Goal: Find specific page/section: Find specific page/section

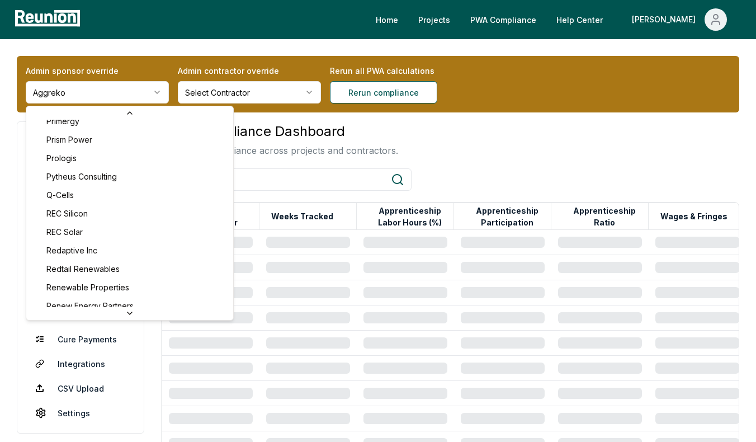
scroll to position [3127, 0]
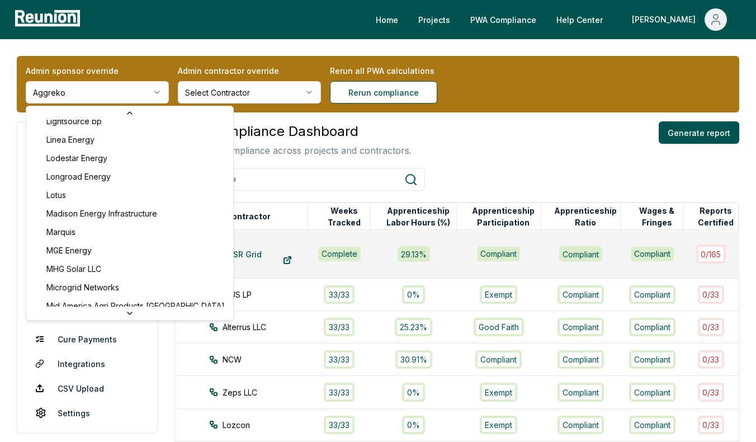
scroll to position [0, 0]
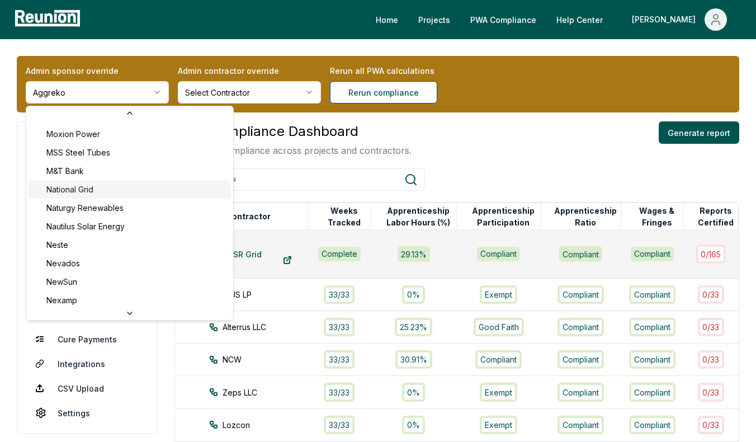
scroll to position [3152, 0]
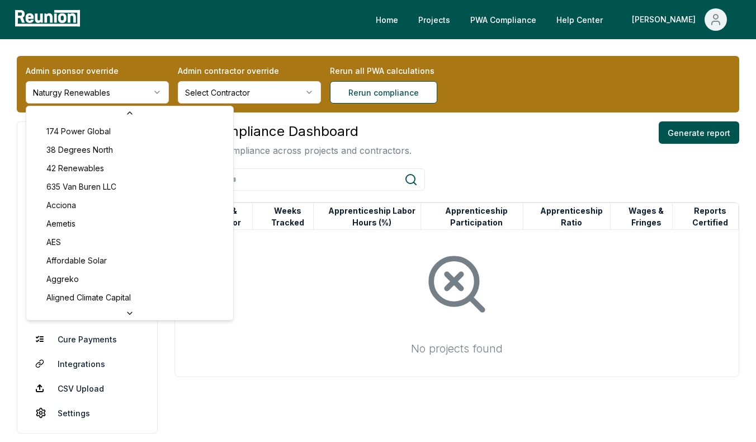
click at [86, 88] on html "Please visit us on your desktop We're working on making our marketplace mobile-…" at bounding box center [378, 241] width 756 height 483
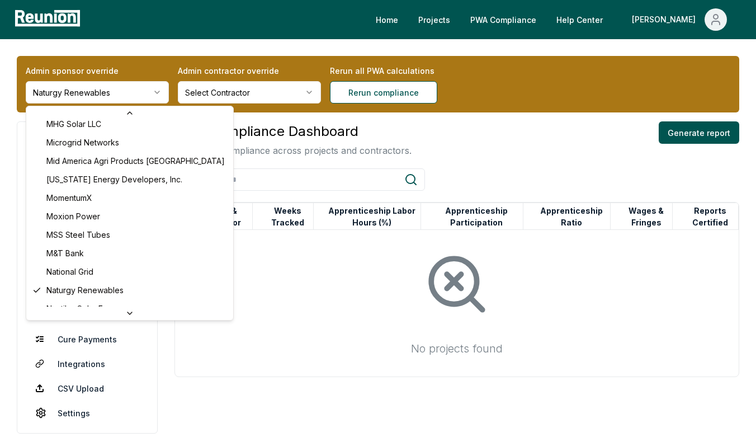
scroll to position [3061, 0]
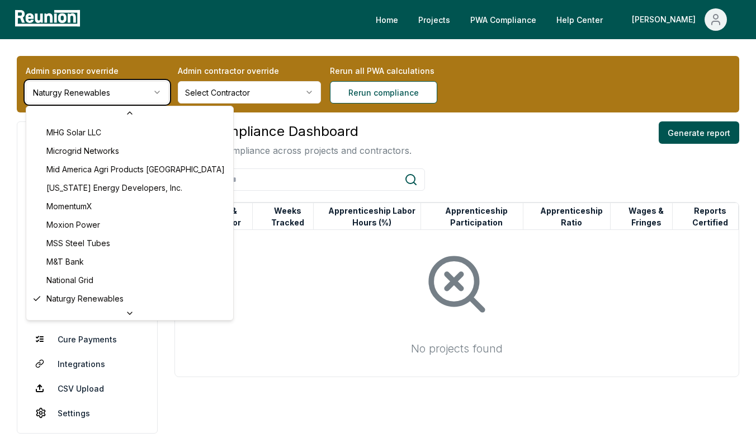
click at [297, 286] on html "Please visit us on your desktop We're working on making our marketplace mobile-…" at bounding box center [378, 241] width 756 height 483
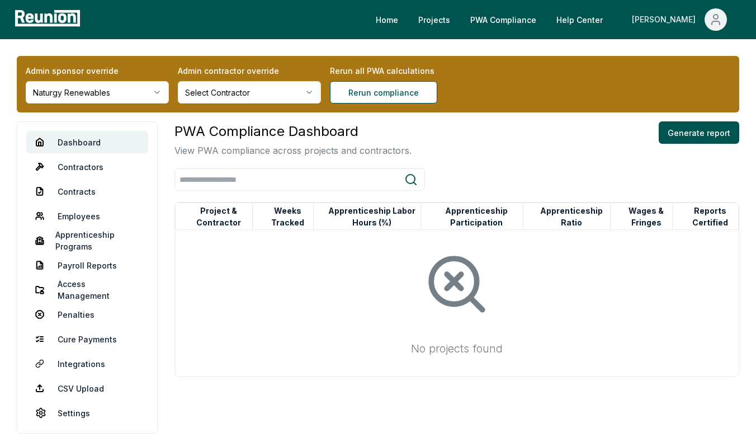
click at [713, 20] on icon "Main" at bounding box center [715, 19] width 13 height 13
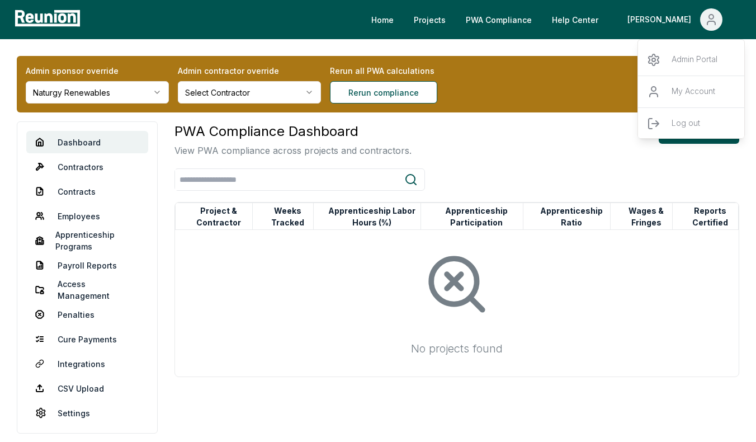
drag, startPoint x: 680, startPoint y: 50, endPoint x: 444, endPoint y: 0, distance: 241.6
click at [0, 0] on div "Home Projects PWA Compliance Help Center Archisha Admin Portal My Account Log o…" at bounding box center [378, 19] width 756 height 39
click at [85, 96] on html "Please visit us on your desktop We're working on making our marketplace mobile-…" at bounding box center [378, 241] width 756 height 483
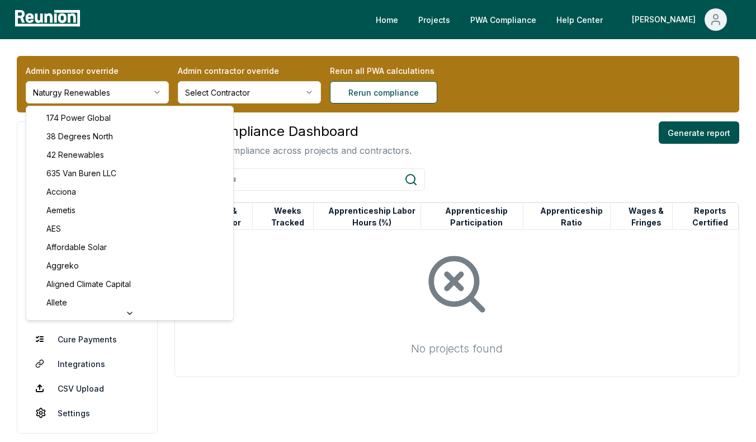
scroll to position [391, 0]
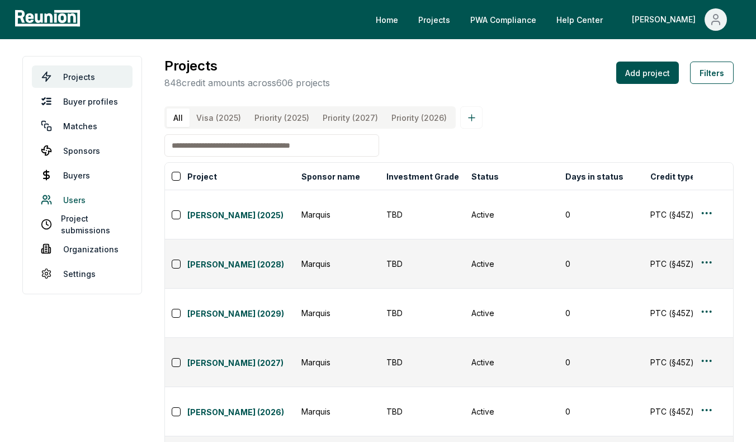
click at [78, 193] on link "Users" at bounding box center [82, 199] width 101 height 22
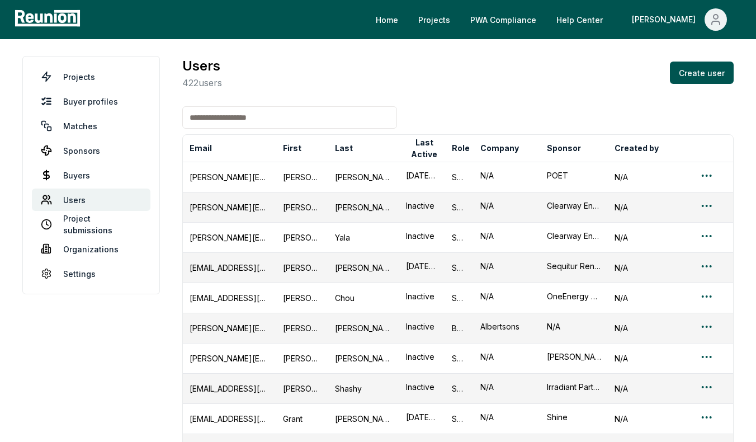
click at [261, 126] on input at bounding box center [289, 117] width 215 height 22
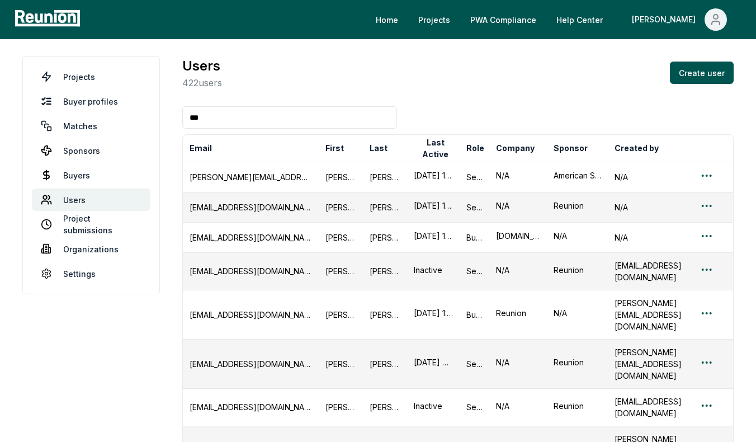
type input "***"
drag, startPoint x: 231, startPoint y: 118, endPoint x: 134, endPoint y: 118, distance: 97.8
click at [134, 118] on main "Projects Buyer profiles Matches Sponsors Buyers Users Project submissions Organ…" at bounding box center [378, 290] width 756 height 502
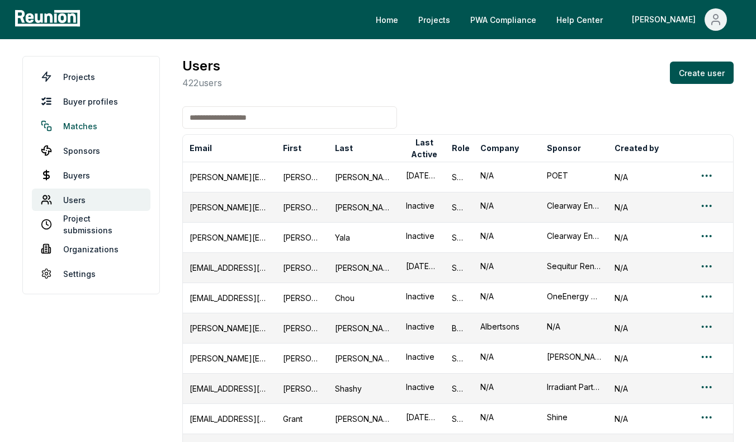
paste input "*******"
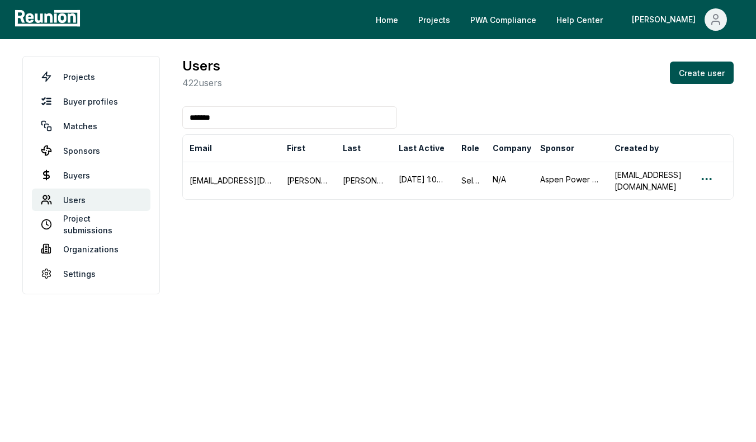
type input "*******"
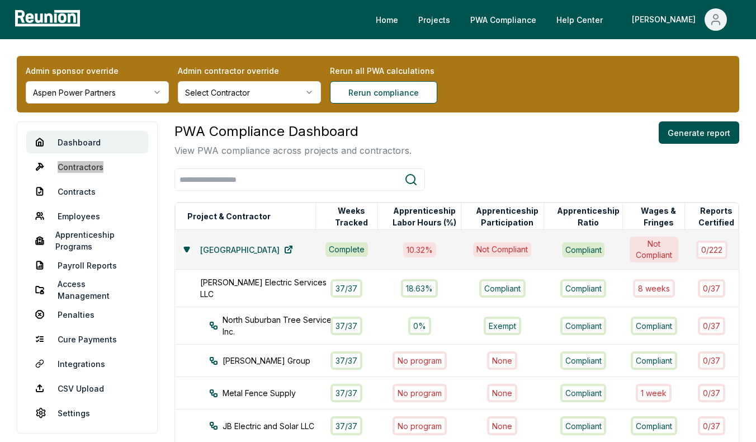
drag, startPoint x: 86, startPoint y: 168, endPoint x: 174, endPoint y: 8, distance: 182.6
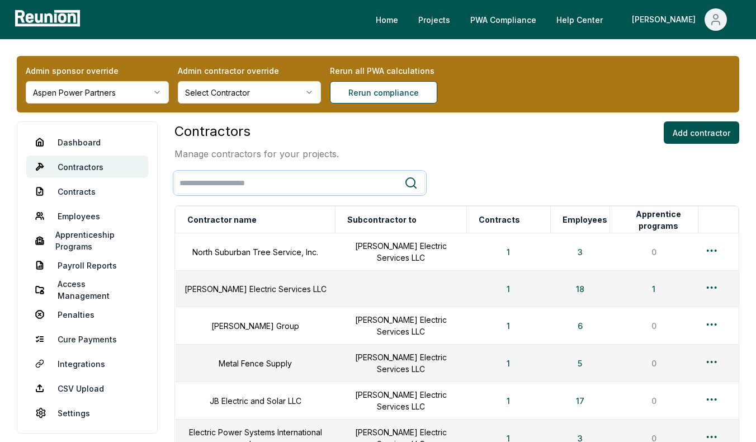
click at [241, 184] on input "search" at bounding box center [289, 183] width 229 height 21
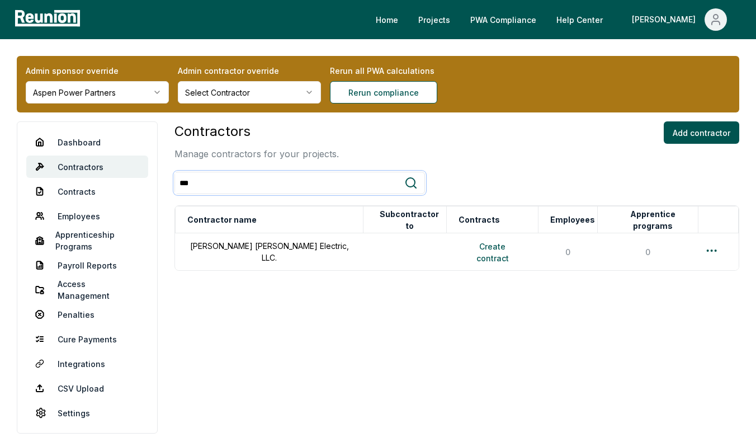
type input "***"
